Goal: Find specific page/section: Find specific page/section

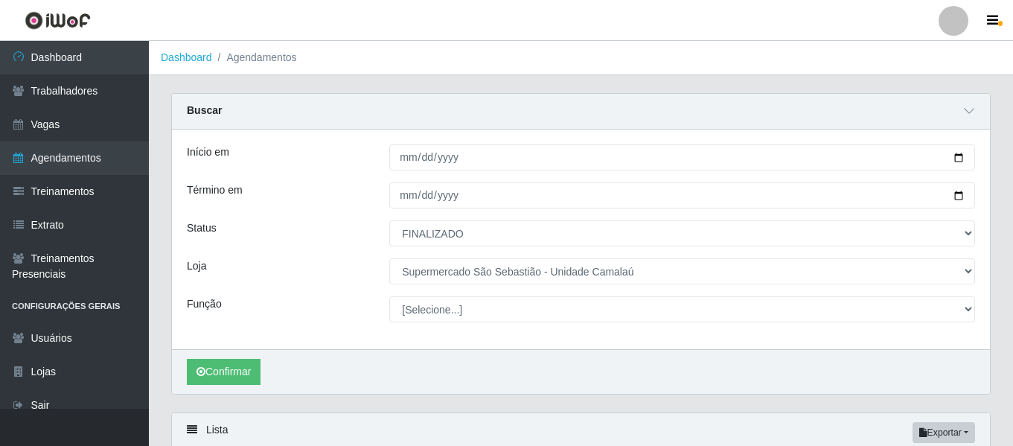
select select "FINALIZADO"
select select "165"
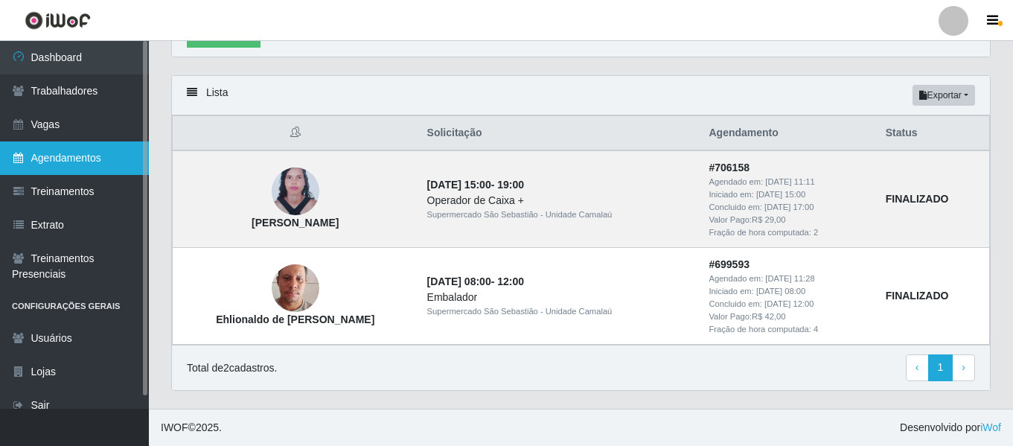
click at [118, 164] on link "Agendamentos" at bounding box center [74, 157] width 149 height 33
select select "[Selecione...]"
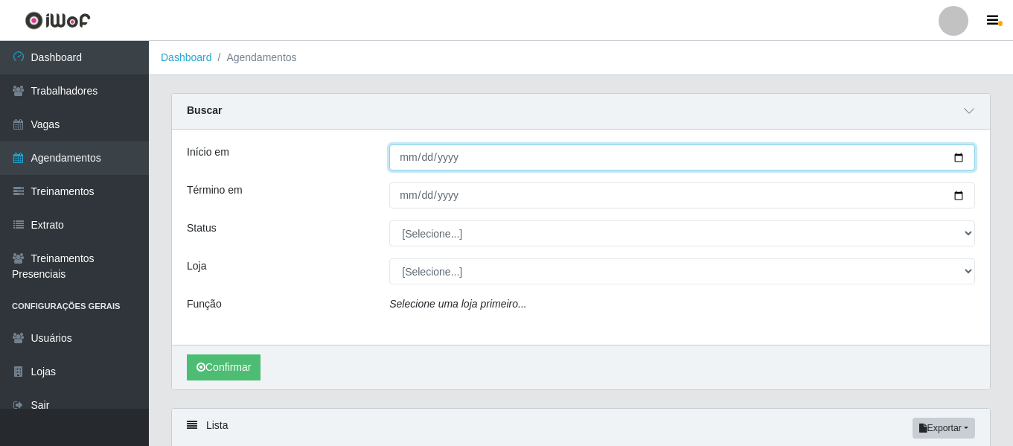
click at [403, 169] on input "Início em" at bounding box center [682, 157] width 586 height 26
click at [425, 159] on input "Início em" at bounding box center [682, 157] width 586 height 26
type input "[DATE]"
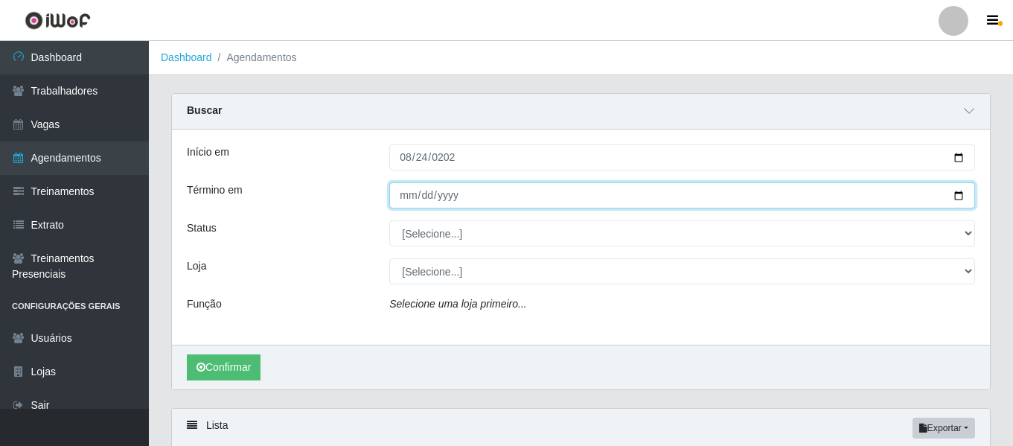
click at [406, 192] on input "Término em" at bounding box center [682, 195] width 586 height 26
type input "[DATE]"
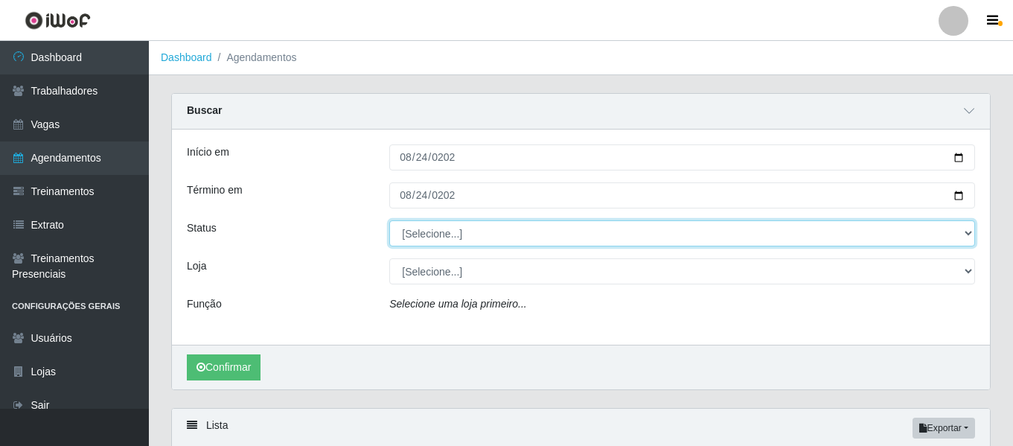
click at [435, 227] on select "[Selecione...] AGENDADO AGUARDANDO LIBERAR EM ANDAMENTO EM REVISÃO FINALIZADO C…" at bounding box center [682, 233] width 586 height 26
select select "AGENDADO"
click at [389, 221] on select "[Selecione...] AGENDADO AGUARDANDO LIBERAR EM ANDAMENTO EM REVISÃO FINALIZADO C…" at bounding box center [682, 233] width 586 height 26
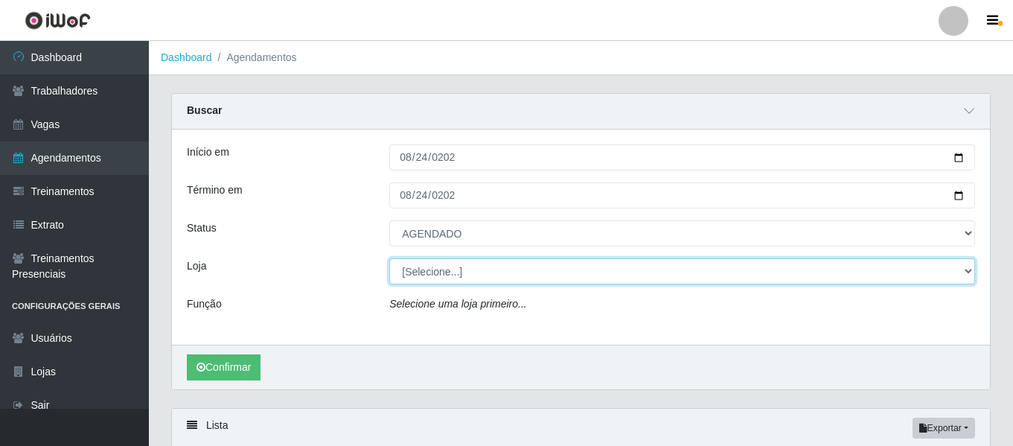
click at [451, 271] on select "[Selecione...] Supermercado [GEOGRAPHIC_DATA] - Unidade Camalaú Supermercado [G…" at bounding box center [682, 271] width 586 height 26
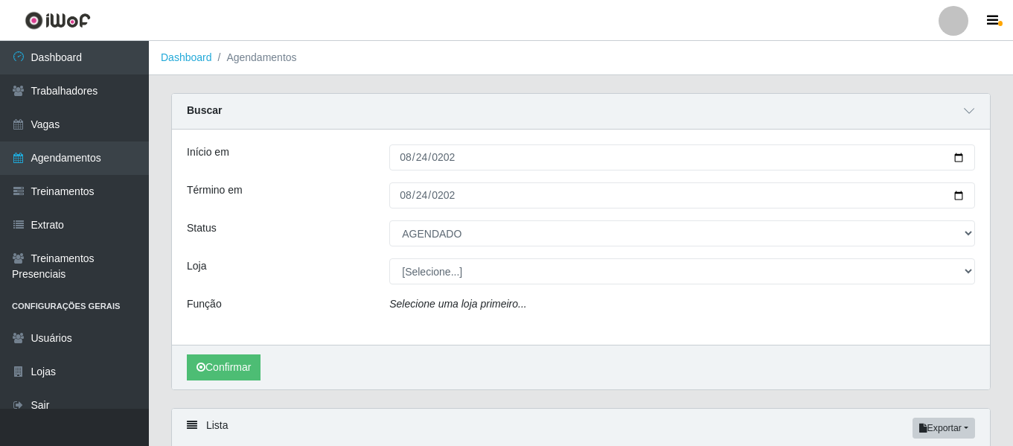
click at [331, 272] on div "Loja" at bounding box center [277, 271] width 202 height 26
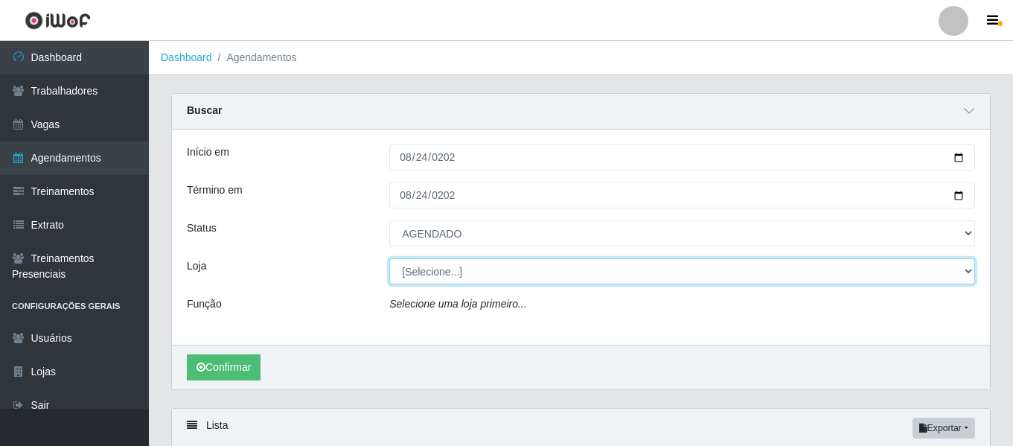
click at [456, 281] on select "[Selecione...] Supermercado [GEOGRAPHIC_DATA] - Unidade Camalaú Supermercado [G…" at bounding box center [682, 271] width 586 height 26
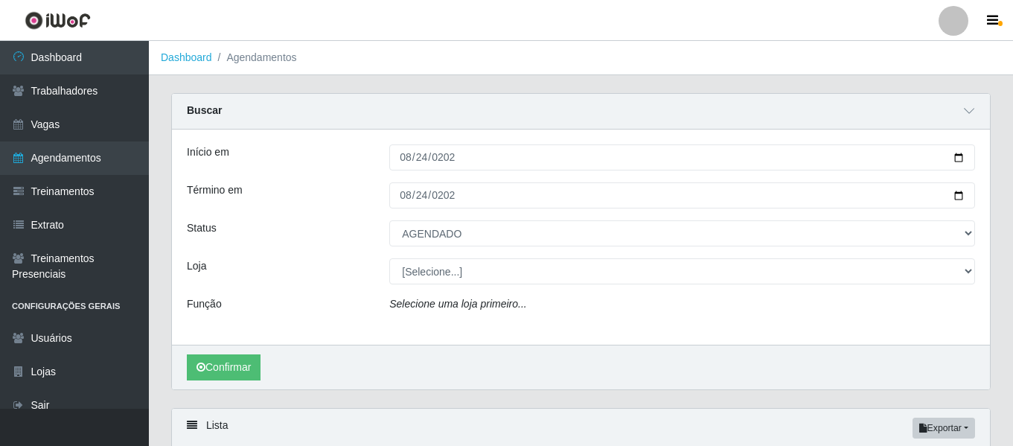
click at [307, 264] on div "Loja" at bounding box center [277, 271] width 202 height 26
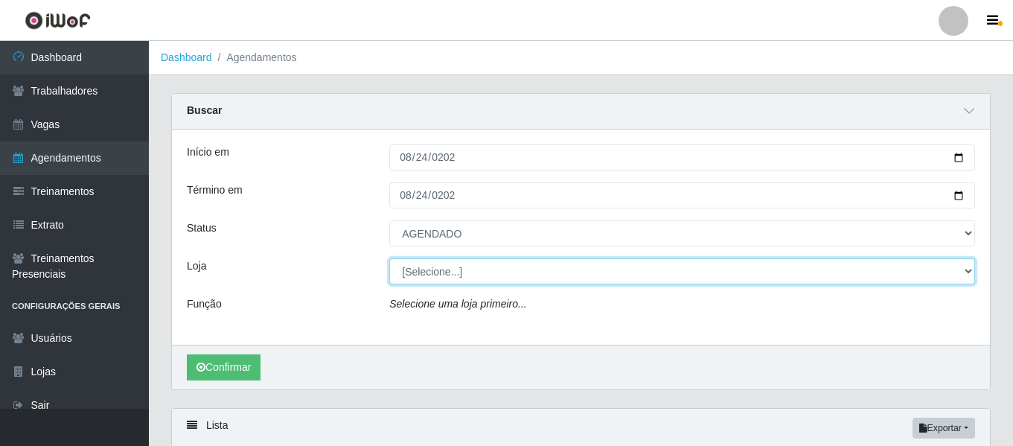
click at [452, 274] on select "[Selecione...] Supermercado [GEOGRAPHIC_DATA] - Unidade Camalaú Supermercado [G…" at bounding box center [682, 271] width 586 height 26
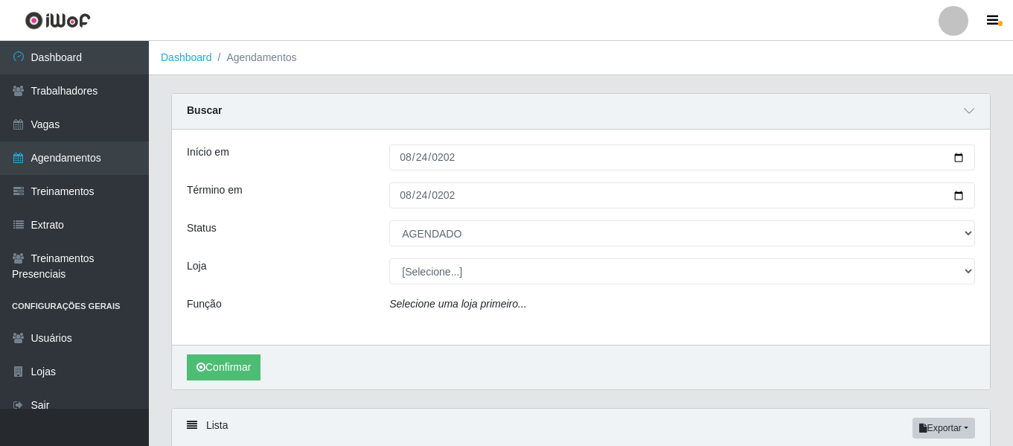
click at [341, 280] on div "Loja" at bounding box center [277, 271] width 202 height 26
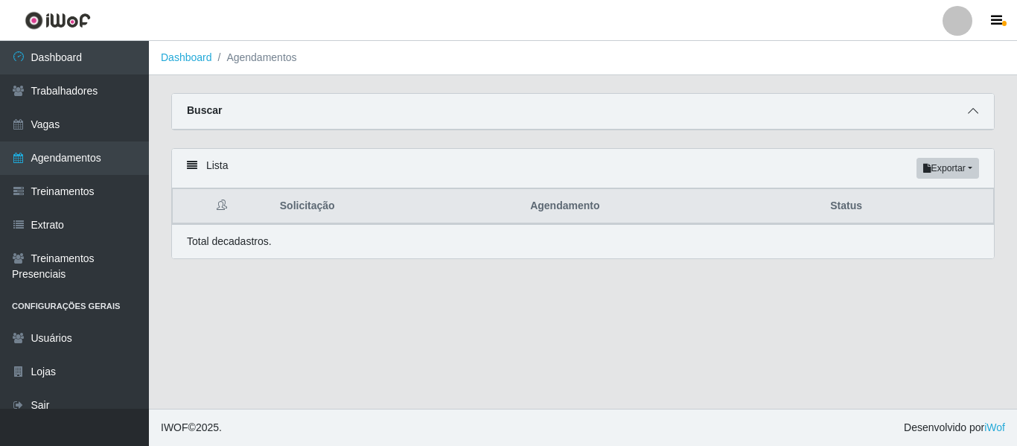
click at [970, 114] on icon at bounding box center [973, 111] width 10 height 10
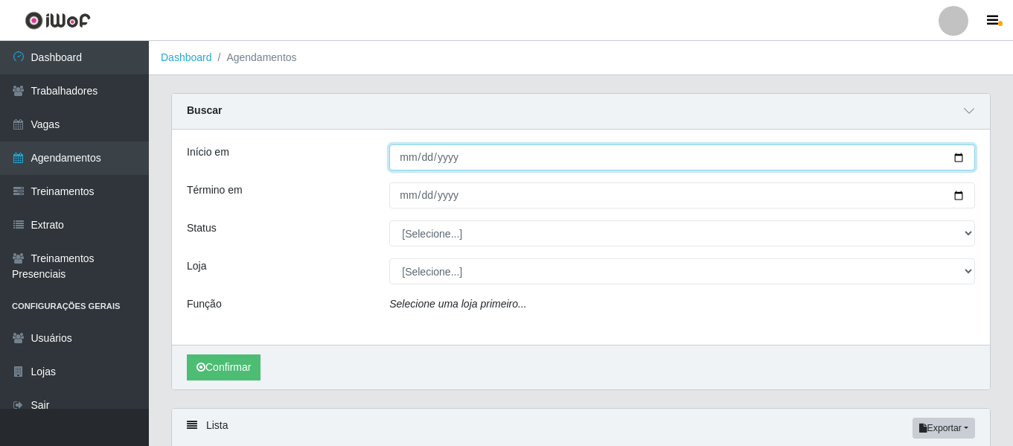
click at [409, 160] on input "Início em" at bounding box center [682, 157] width 586 height 26
type input "[DATE]"
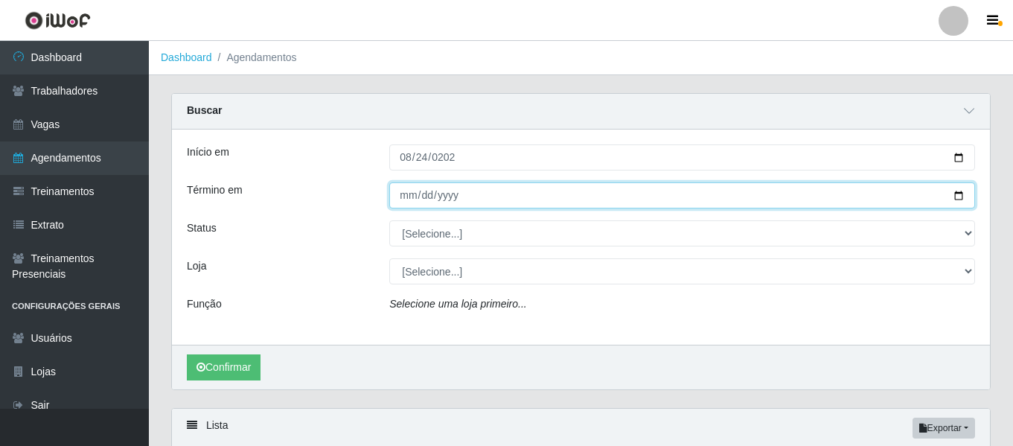
click at [409, 194] on input "Término em" at bounding box center [682, 195] width 586 height 26
type input "[DATE]"
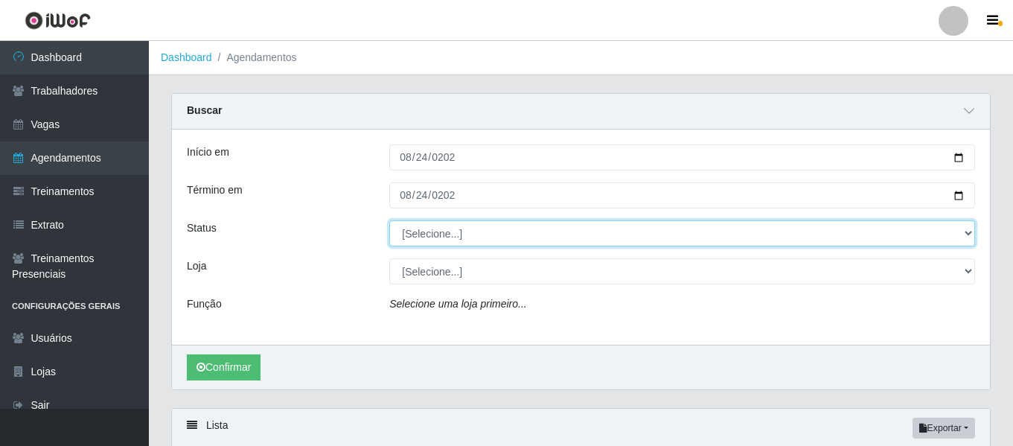
click at [442, 240] on select "[Selecione...] AGENDADO AGUARDANDO LIBERAR EM ANDAMENTO EM REVISÃO FINALIZADO C…" at bounding box center [682, 233] width 586 height 26
select select "AGENDADO"
click at [389, 221] on select "[Selecione...] AGENDADO AGUARDANDO LIBERAR EM ANDAMENTO EM REVISÃO FINALIZADO C…" at bounding box center [682, 233] width 586 height 26
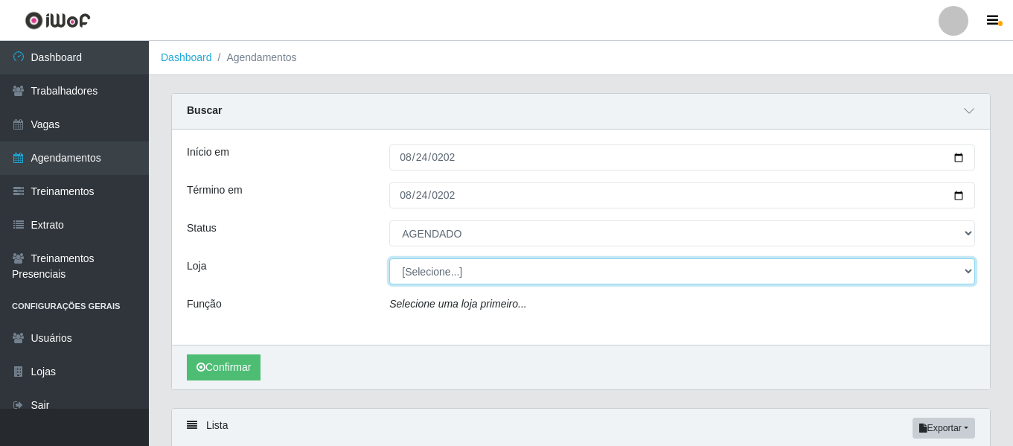
click at [453, 272] on select "[Selecione...] Supermercado [GEOGRAPHIC_DATA] - Unidade Camalaú Supermercado [G…" at bounding box center [682, 271] width 586 height 26
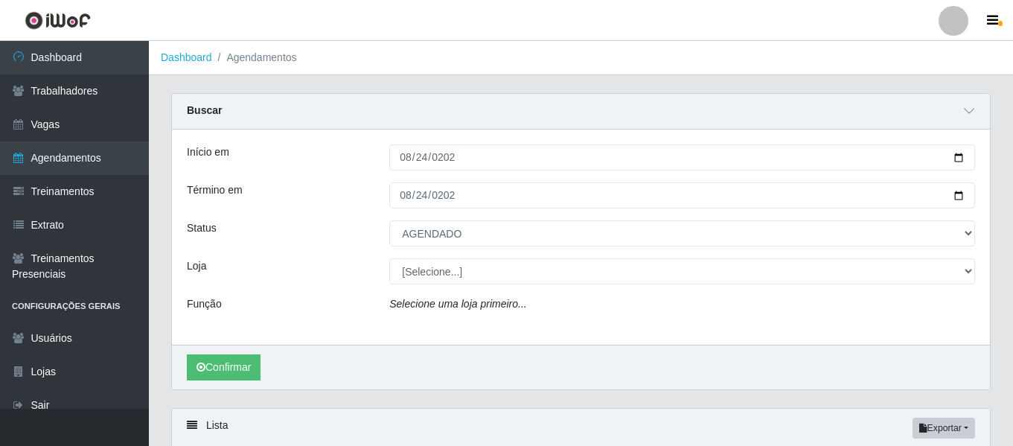
click at [251, 232] on div "Status" at bounding box center [277, 233] width 202 height 26
click at [444, 304] on icon "Selecione uma loja primeiro..." at bounding box center [457, 304] width 137 height 12
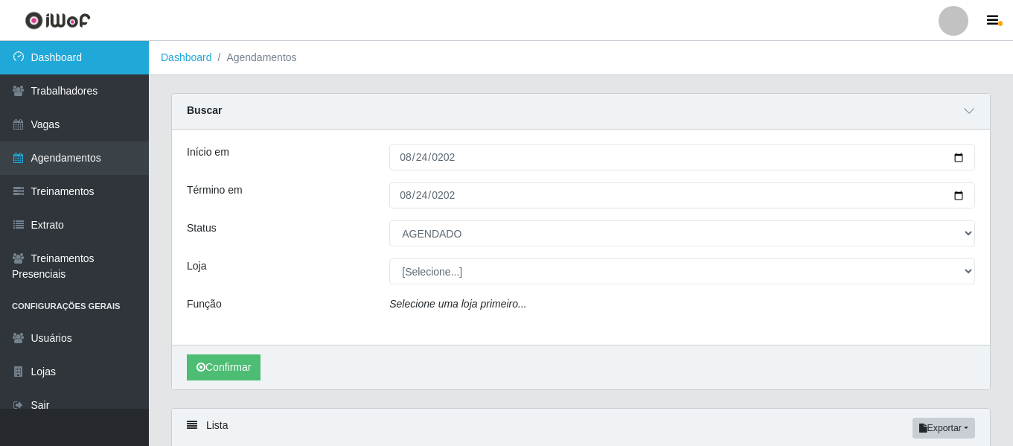
click at [100, 53] on link "Dashboard" at bounding box center [74, 57] width 149 height 33
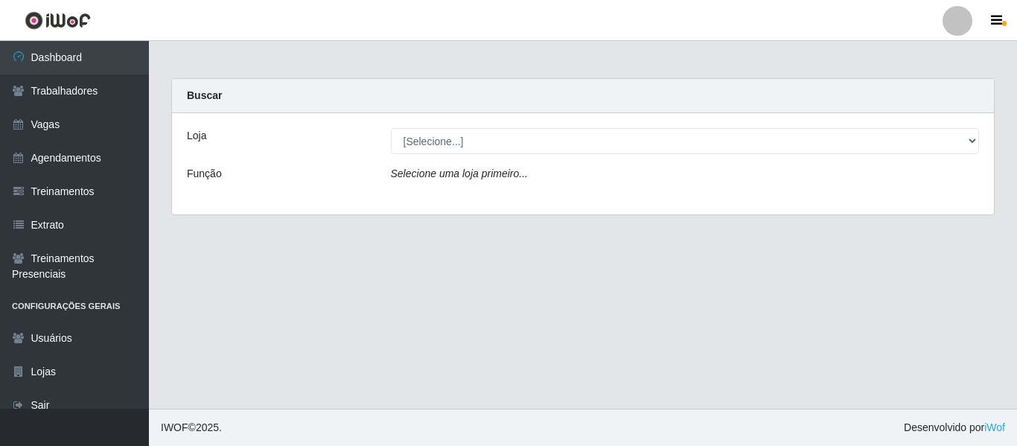
click at [956, 26] on div at bounding box center [957, 21] width 30 height 30
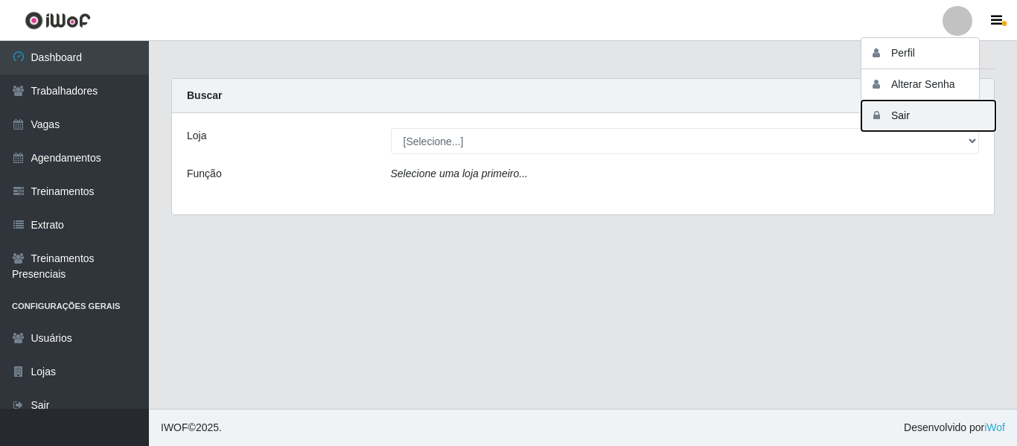
click at [907, 119] on button "Sair" at bounding box center [928, 115] width 134 height 31
